Goal: Transaction & Acquisition: Purchase product/service

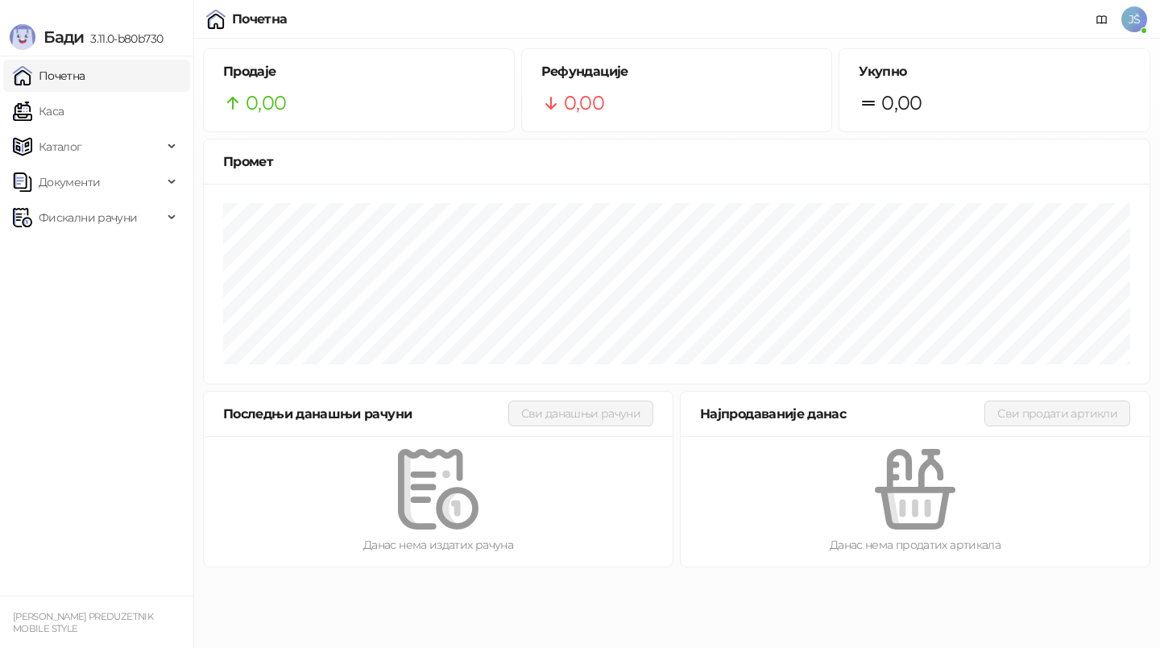
click at [64, 114] on link "Каса" at bounding box center [38, 111] width 51 height 32
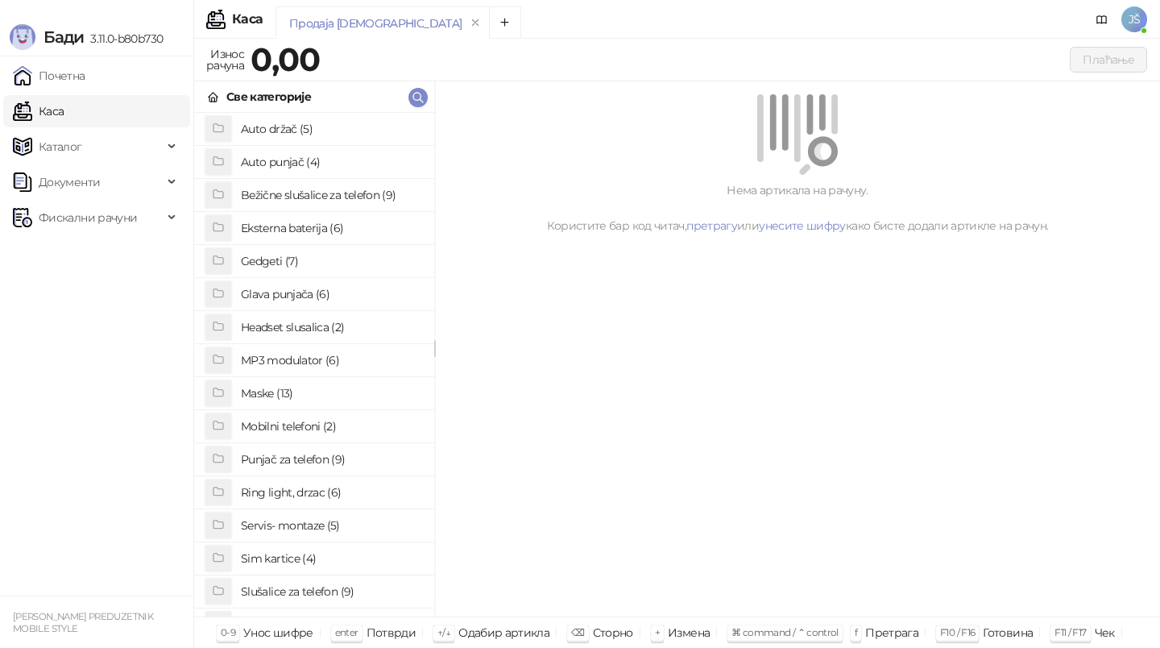
click at [289, 467] on h4 "Punjač za telefon (9)" at bounding box center [331, 459] width 180 height 26
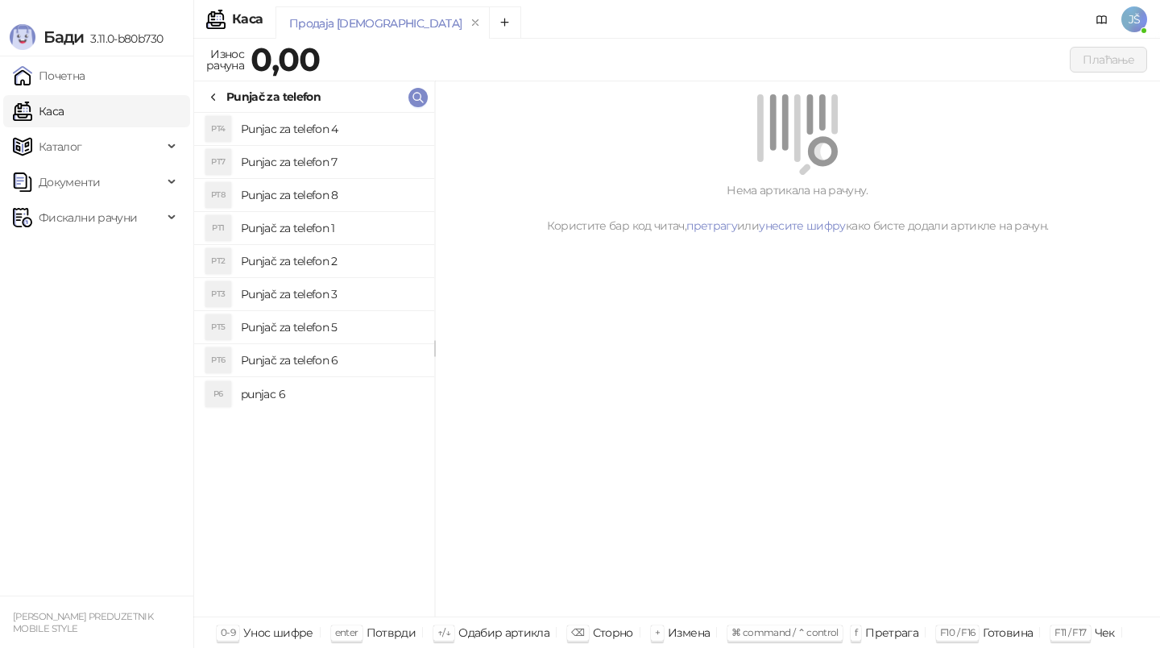
click at [308, 312] on li "PT5 Punjač za telefon 5" at bounding box center [314, 327] width 240 height 33
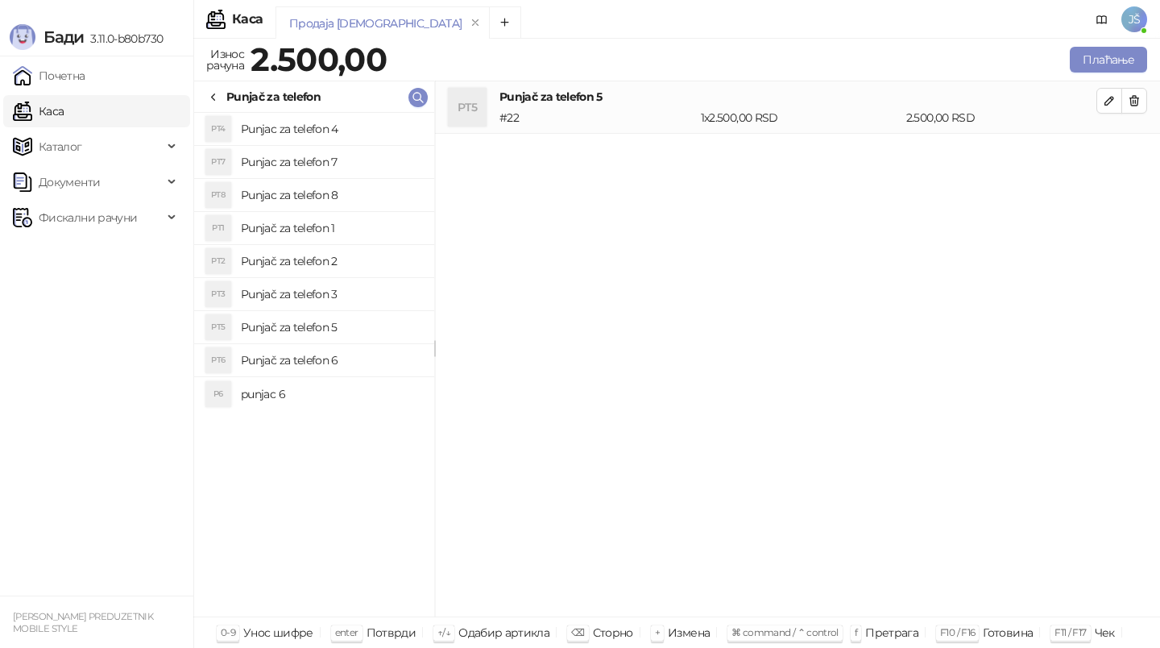
click at [221, 96] on div "Punjač za telefon" at bounding box center [264, 97] width 114 height 18
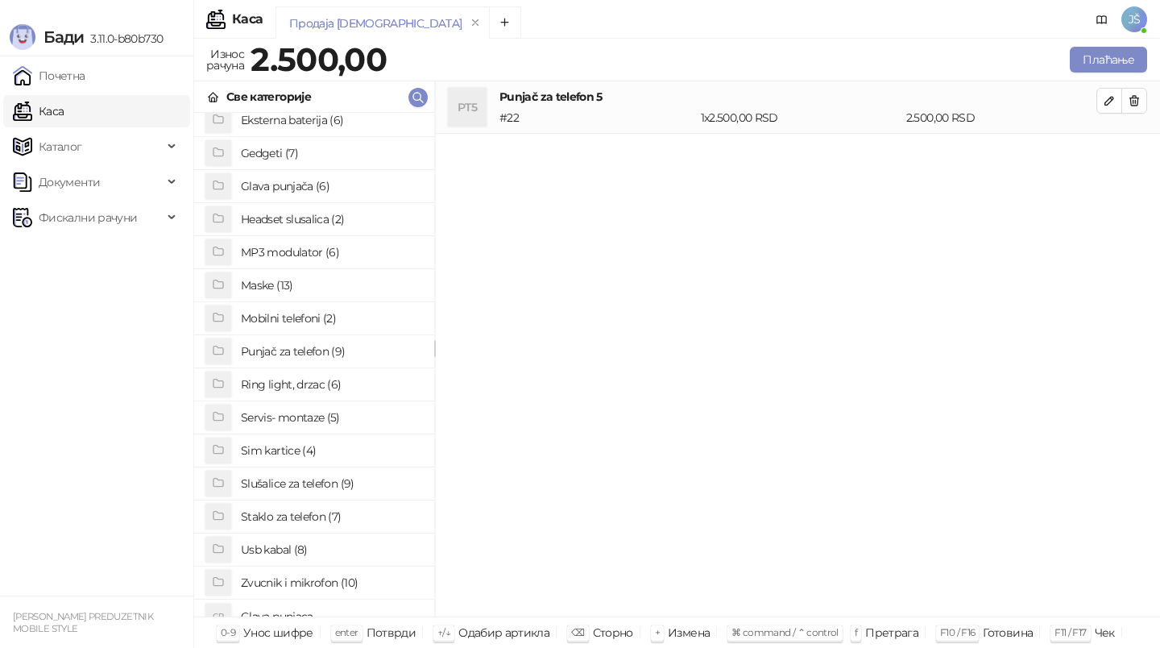
scroll to position [124, 0]
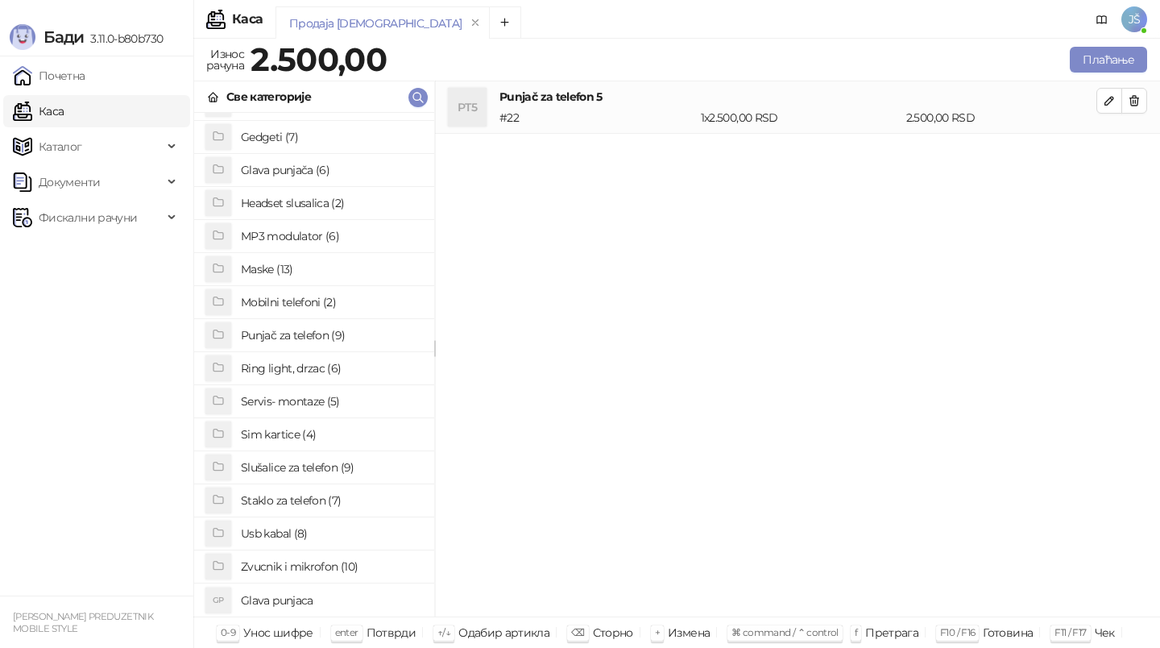
click at [309, 534] on h4 "Usb kabal (8)" at bounding box center [331, 533] width 180 height 26
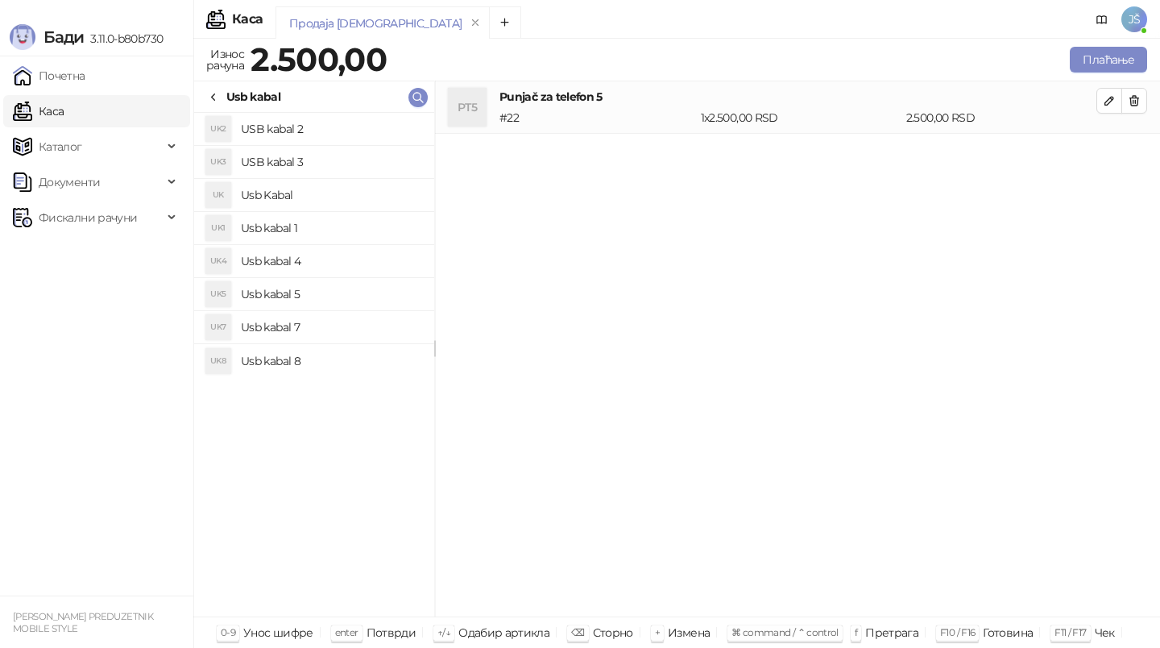
click at [305, 131] on h4 "USB kabal 2" at bounding box center [331, 129] width 180 height 26
click at [317, 161] on h4 "USB kabal 3" at bounding box center [331, 162] width 180 height 26
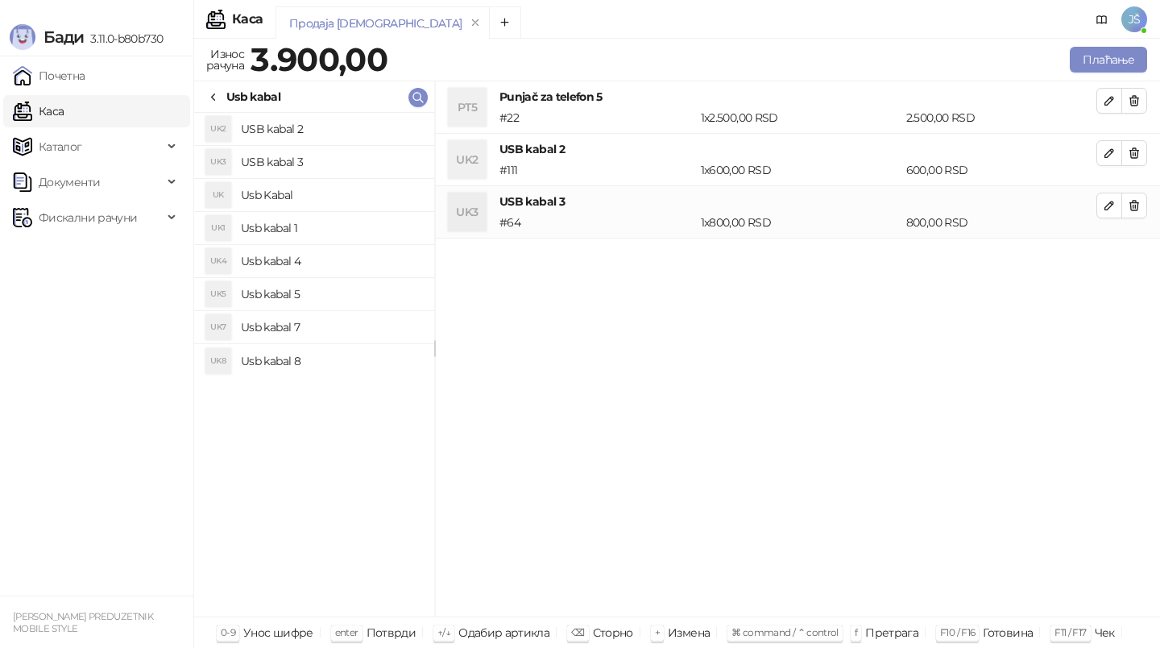
click at [297, 267] on h4 "Usb kabal 4" at bounding box center [331, 261] width 180 height 26
click at [1136, 142] on button "button" at bounding box center [1134, 153] width 26 height 26
click at [204, 97] on div "Usb kabal" at bounding box center [314, 96] width 240 height 31
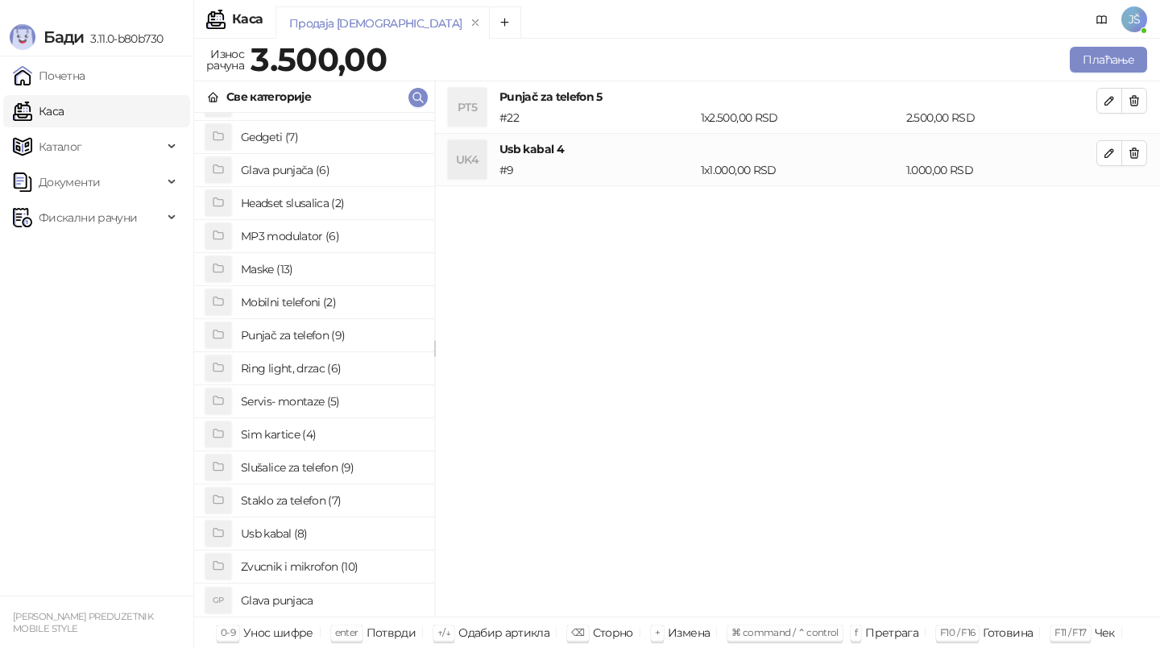
click at [308, 468] on h4 "Slušalice za telefon (9)" at bounding box center [331, 467] width 180 height 26
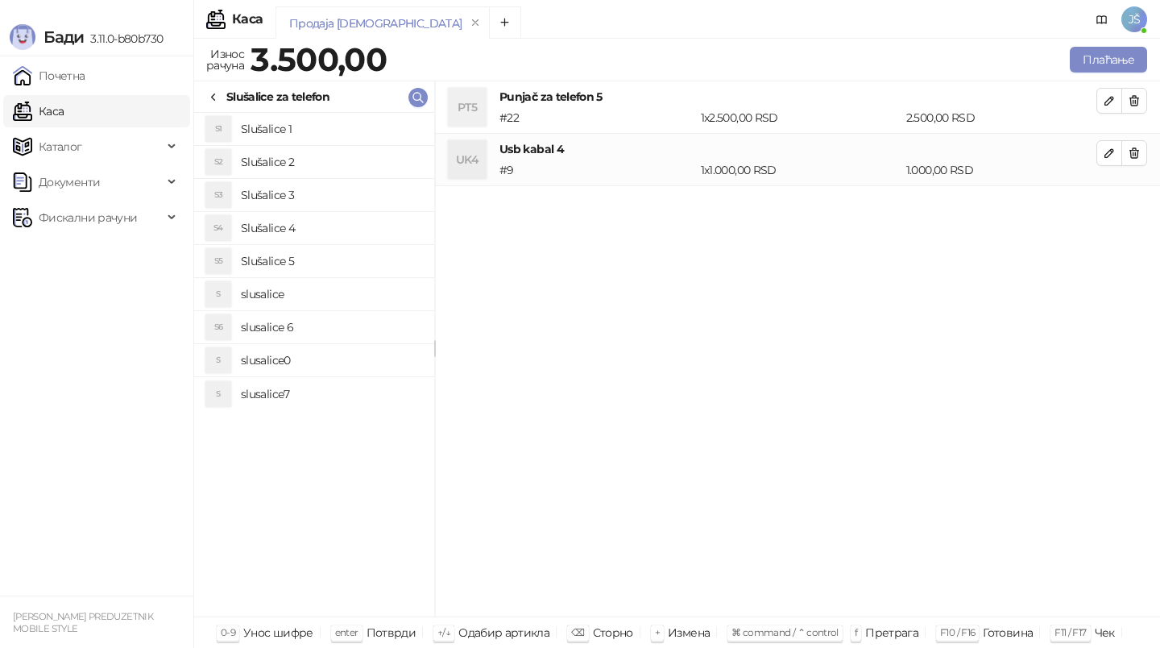
click at [308, 233] on h4 "Slušalice 4" at bounding box center [331, 228] width 180 height 26
click at [1141, 206] on button "button" at bounding box center [1134, 205] width 26 height 26
click at [308, 326] on h4 "slusalice 6" at bounding box center [331, 327] width 180 height 26
click at [1142, 207] on button "button" at bounding box center [1134, 205] width 26 height 26
click at [207, 94] on icon at bounding box center [213, 97] width 13 height 13
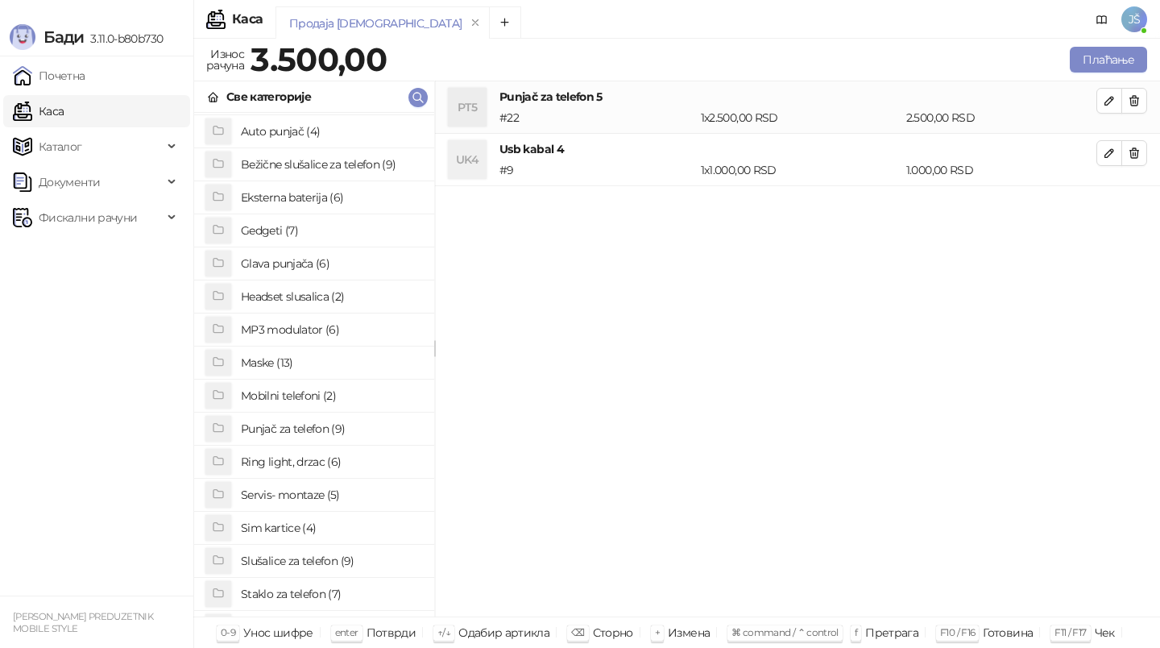
scroll to position [0, 0]
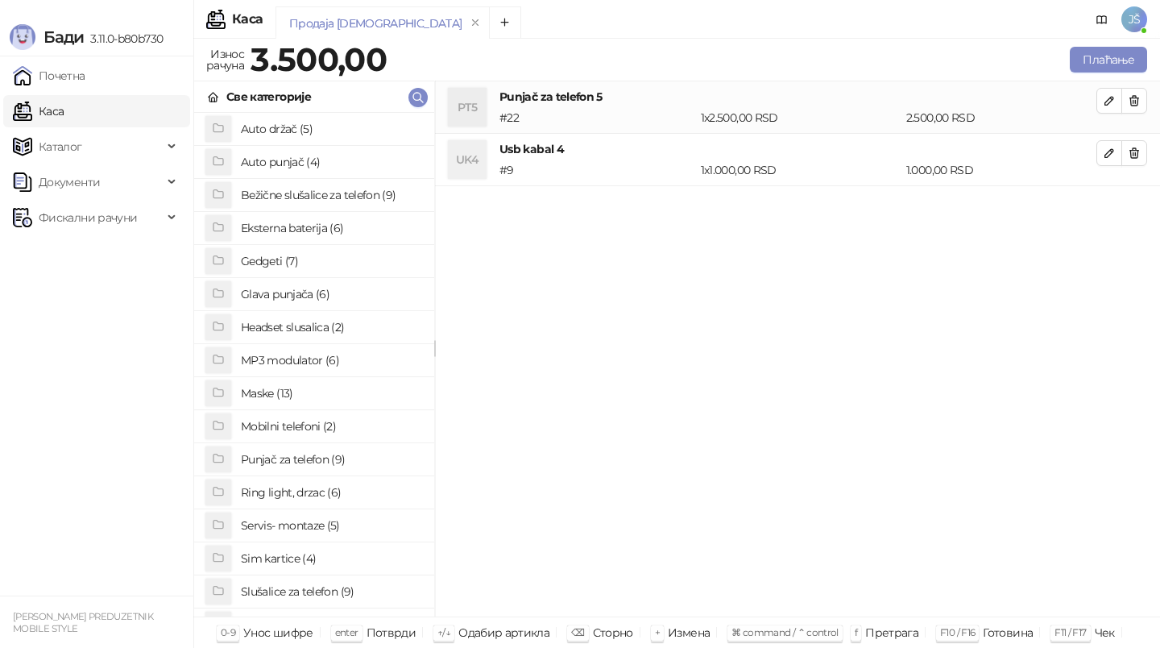
click at [324, 209] on li "Bežične slušalice za telefon (9)" at bounding box center [314, 195] width 240 height 33
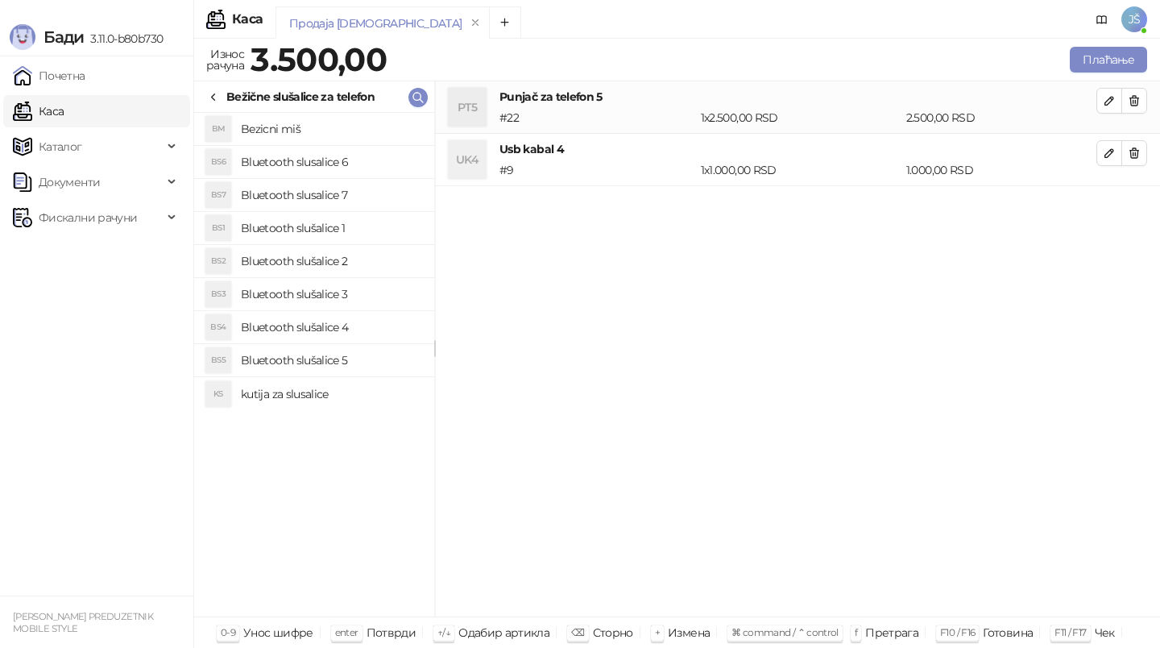
click at [326, 201] on h4 "Bluetooth slusalice 7" at bounding box center [331, 195] width 180 height 26
click at [1140, 204] on button "button" at bounding box center [1134, 205] width 26 height 26
click at [326, 159] on h4 "Bluetooth slusalice 6" at bounding box center [331, 162] width 180 height 26
click at [346, 359] on h4 "Bluetooth slušalice 5" at bounding box center [331, 360] width 180 height 26
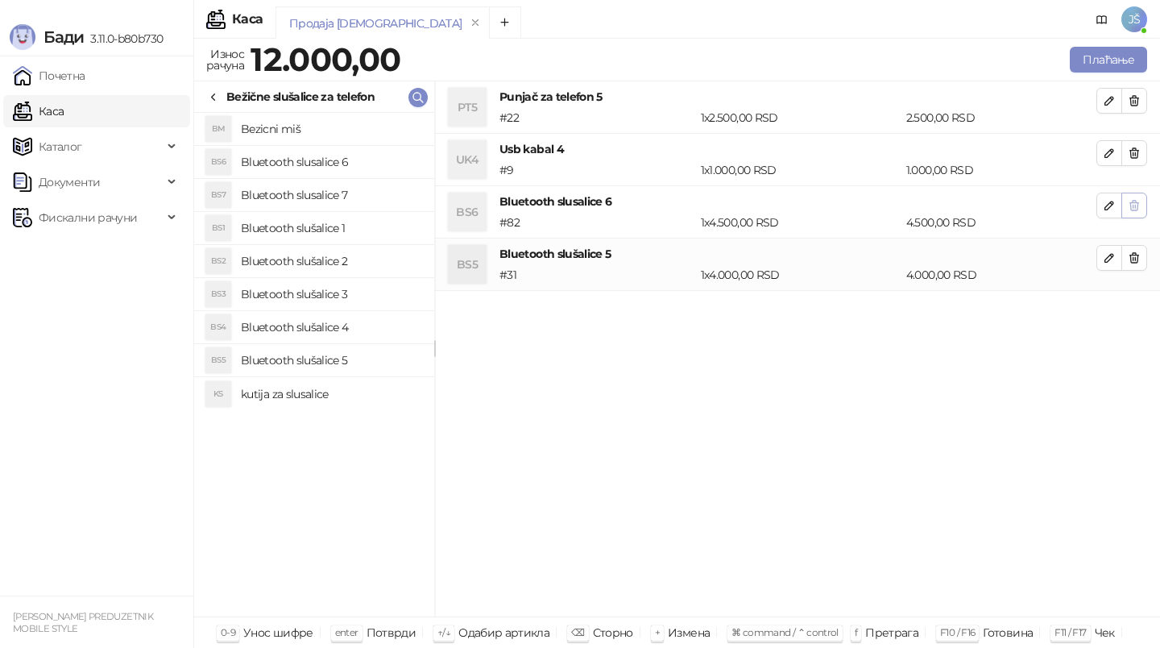
click at [1141, 211] on button "button" at bounding box center [1134, 205] width 26 height 26
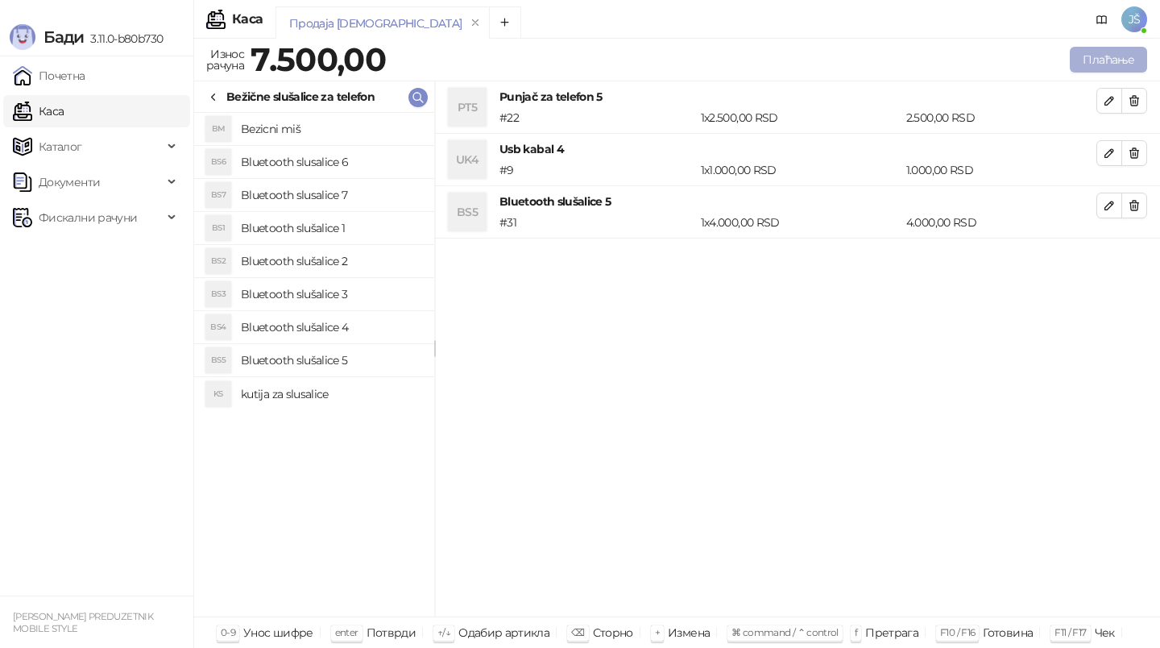
click at [1122, 60] on button "Плаћање" at bounding box center [1108, 60] width 77 height 26
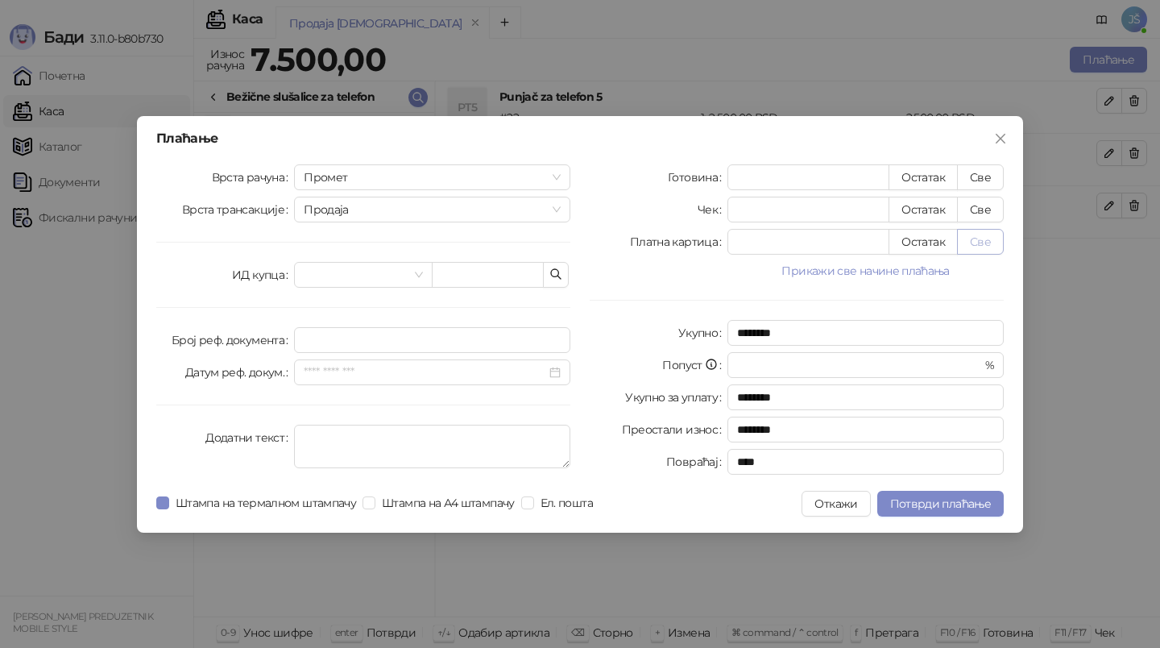
click at [990, 250] on button "Све" at bounding box center [980, 242] width 47 height 26
type input "****"
click at [924, 506] on span "Потврди плаћање" at bounding box center [940, 503] width 101 height 14
